Goal: Transaction & Acquisition: Register for event/course

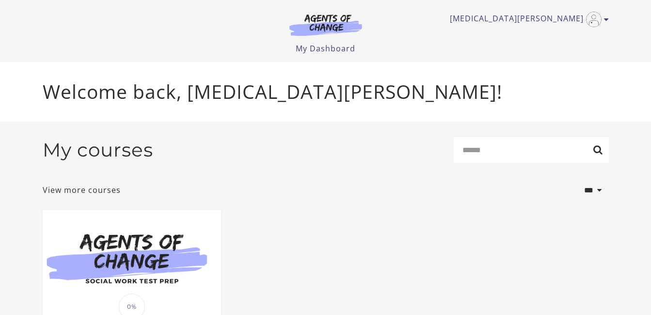
click at [323, 25] on img at bounding box center [325, 25] width 93 height 22
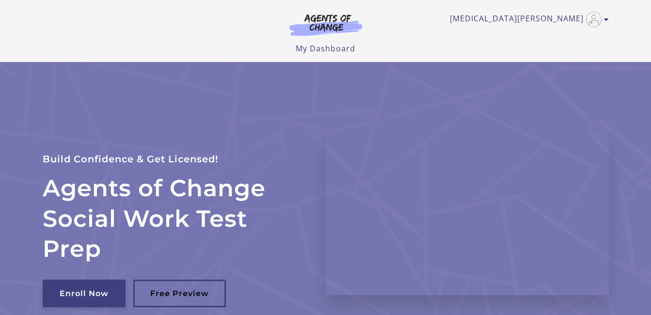
click at [94, 290] on link "Enroll Now" at bounding box center [84, 294] width 83 height 28
